Goal: Check status: Check status

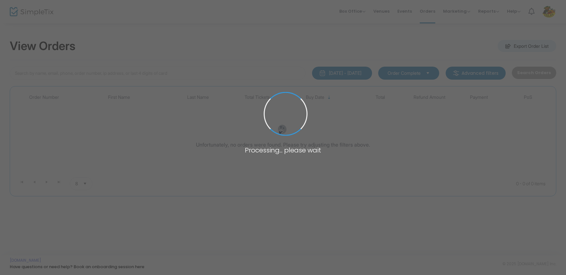
type input "Drasis"
